Goal: Information Seeking & Learning: Learn about a topic

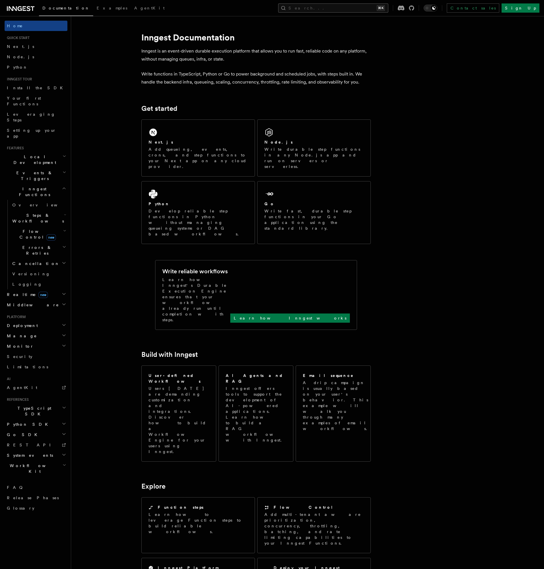
click at [389, 4] on button "Search... ⌘K" at bounding box center [333, 7] width 110 height 9
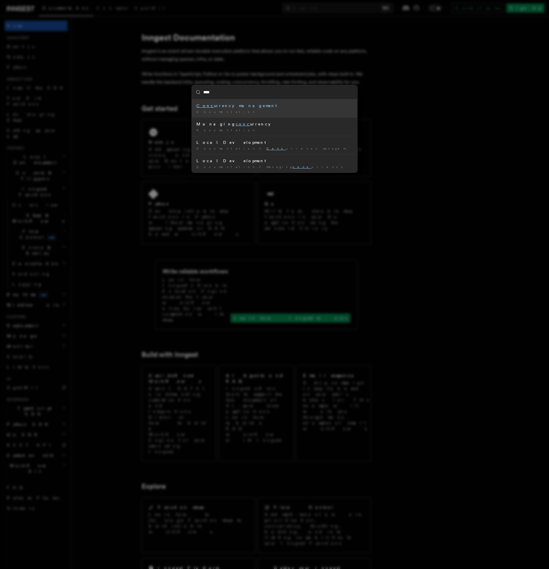
type input "*****"
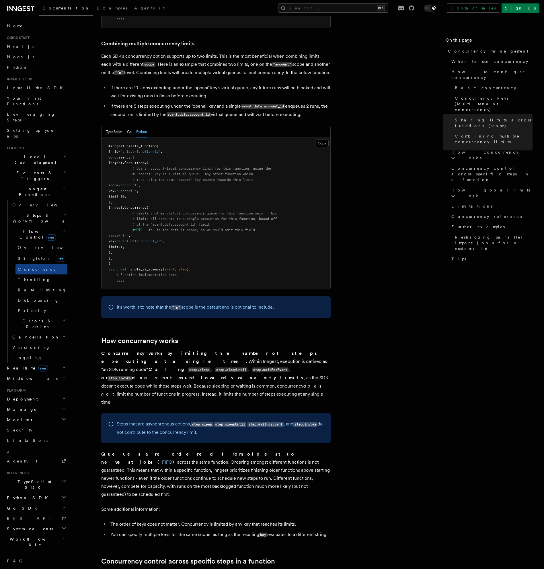
scroll to position [945, 0]
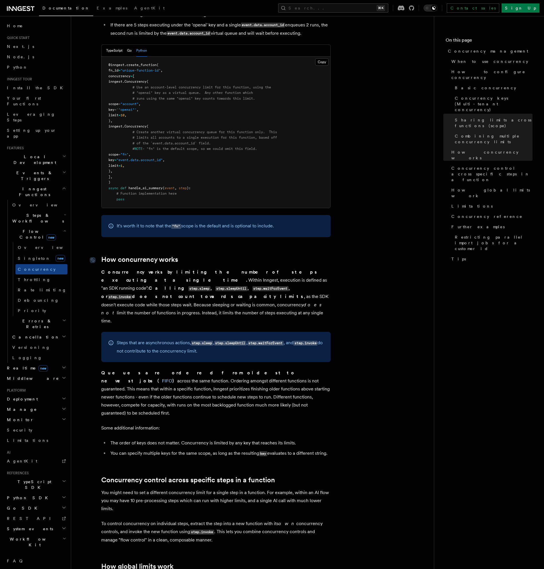
drag, startPoint x: 181, startPoint y: 282, endPoint x: 100, endPoint y: 236, distance: 93.6
click at [100, 236] on article "Features Inngest Functions Flow Control Concurrency management Limiting concurr…" at bounding box center [252, 409] width 345 height 2659
copy article "How concurrency works Concurrency works by limiting the number of steps executi…"
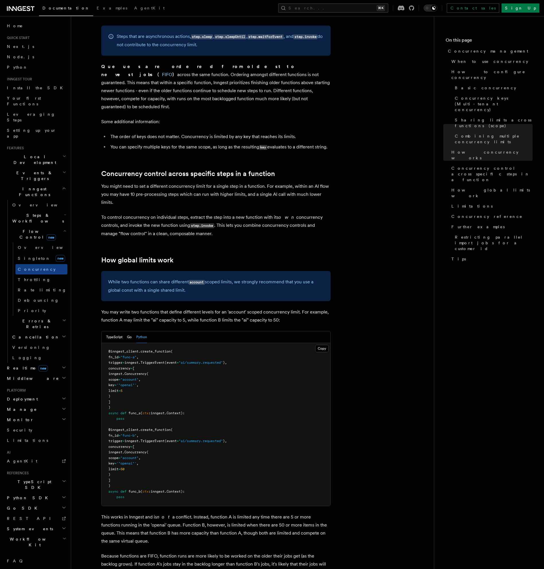
scroll to position [1322, 0]
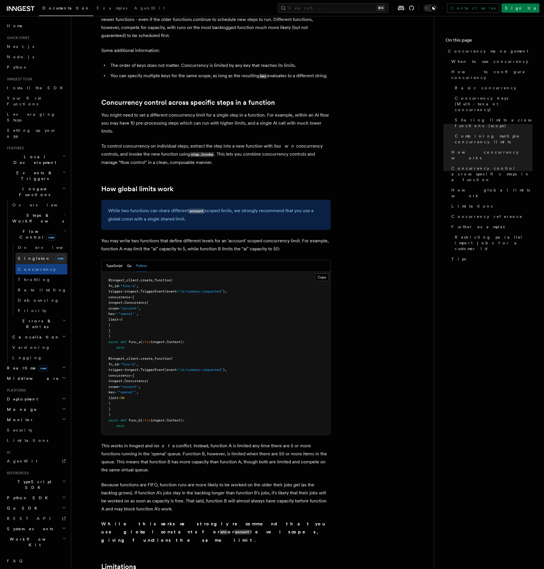
click at [30, 256] on span "Singleton" at bounding box center [34, 258] width 33 height 5
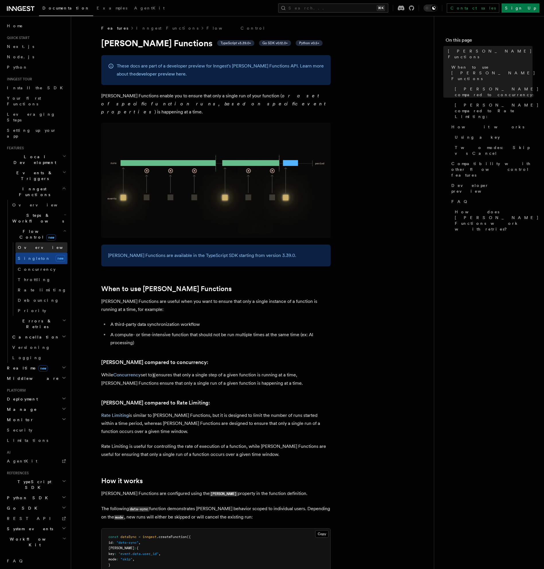
click at [36, 242] on link "Overview" at bounding box center [41, 247] width 52 height 10
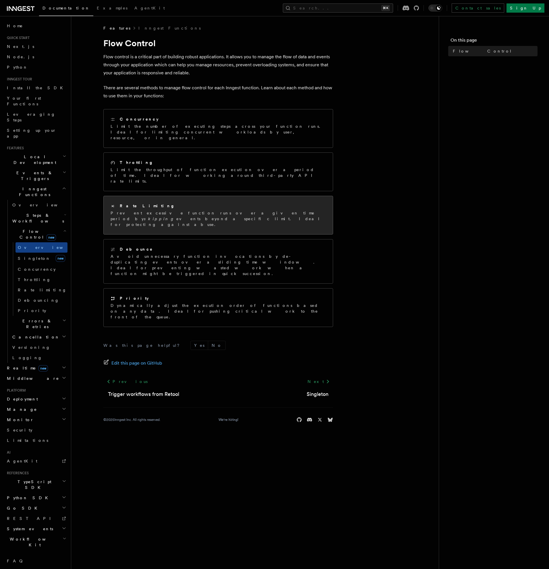
click at [131, 196] on div "Rate Limiting Prevent excessive function runs over a given time period by skipp…" at bounding box center [218, 215] width 229 height 38
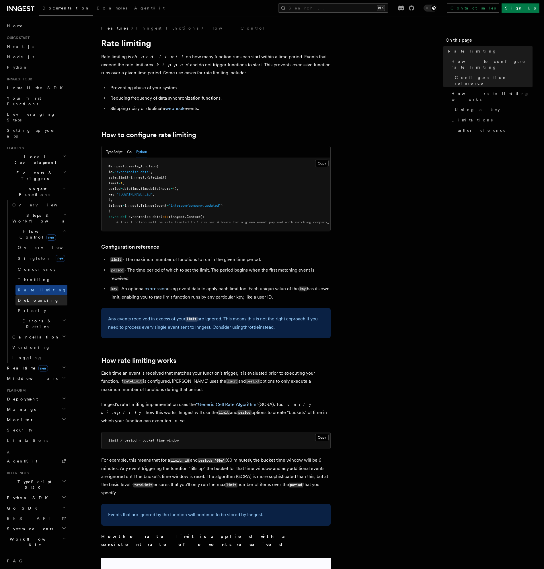
click at [29, 298] on span "Debouncing" at bounding box center [38, 300] width 41 height 5
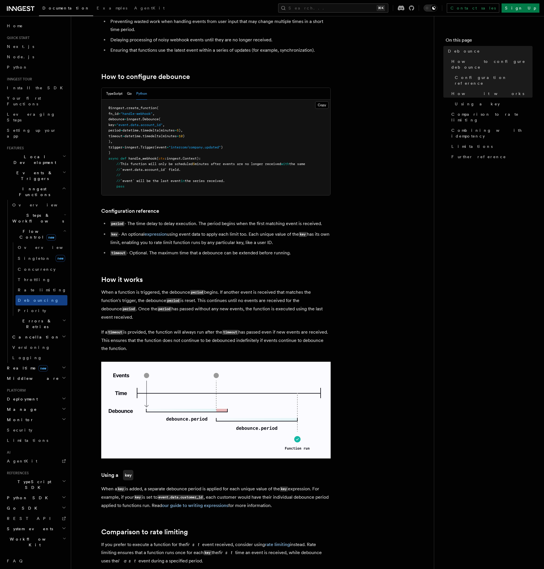
scroll to position [88, 0]
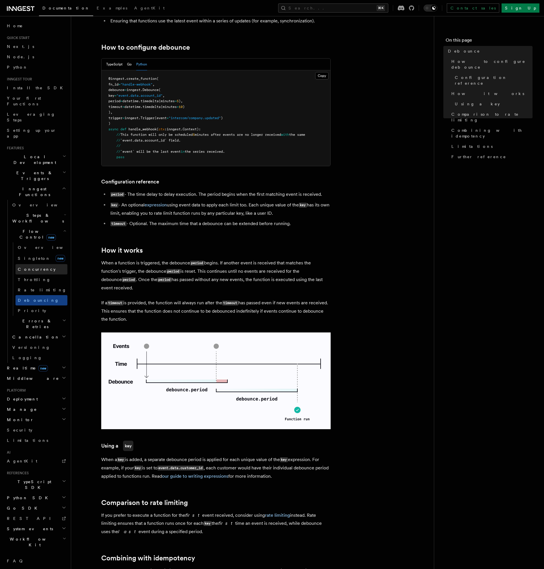
click at [31, 267] on span "Concurrency" at bounding box center [37, 269] width 38 height 5
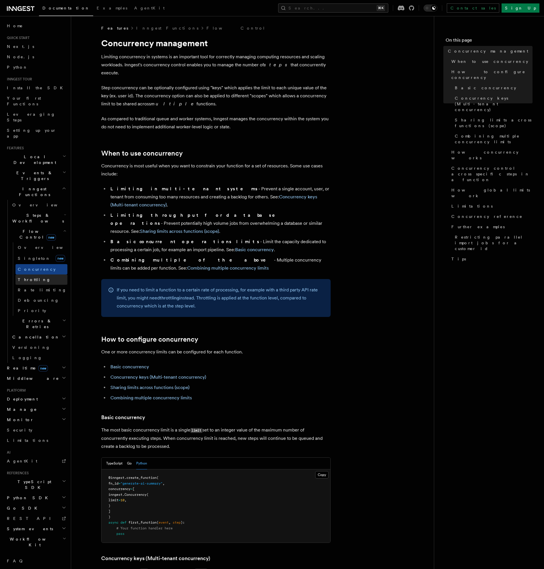
click at [42, 274] on link "Throttling" at bounding box center [41, 279] width 52 height 10
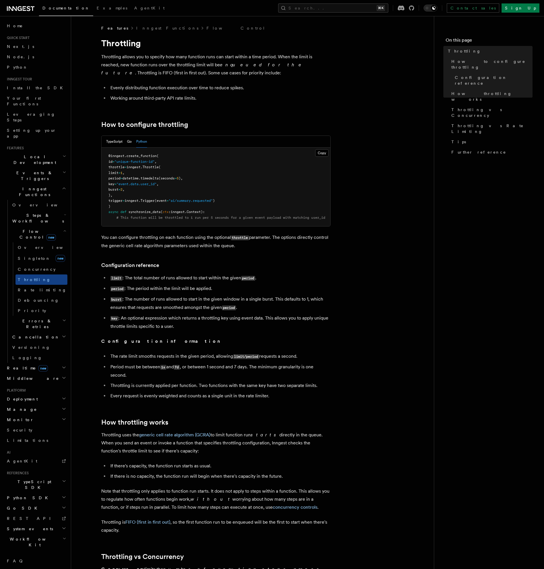
click at [124, 45] on h1 "Throttling" at bounding box center [216, 43] width 230 height 10
